Goal: Task Accomplishment & Management: Manage account settings

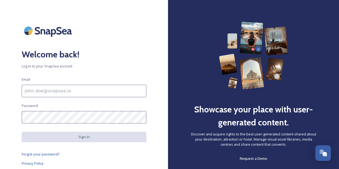
click at [80, 88] on input at bounding box center [84, 91] width 125 height 12
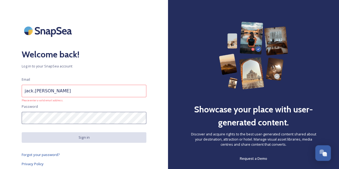
type input "[EMAIL_ADDRESS][PERSON_NAME][DOMAIN_NAME]"
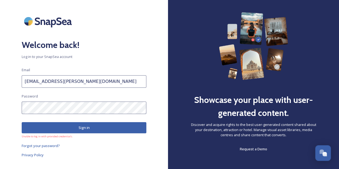
scroll to position [14, 0]
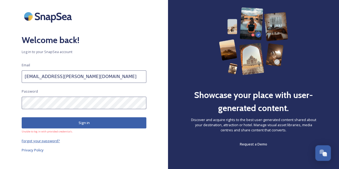
click at [44, 142] on span "Forgot your password?" at bounding box center [41, 140] width 38 height 5
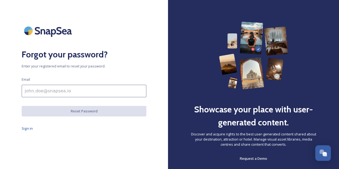
click at [59, 87] on input at bounding box center [84, 91] width 125 height 12
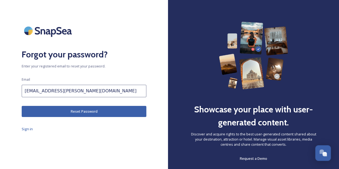
type input "[EMAIL_ADDRESS][PERSON_NAME][DOMAIN_NAME]"
click at [119, 134] on div "Forgot your password? Enter your registered email to reset your password. Email…" at bounding box center [84, 85] width 168 height 126
click at [99, 115] on button "Reset Password" at bounding box center [84, 111] width 125 height 11
